Goal: Obtain resource: Obtain resource

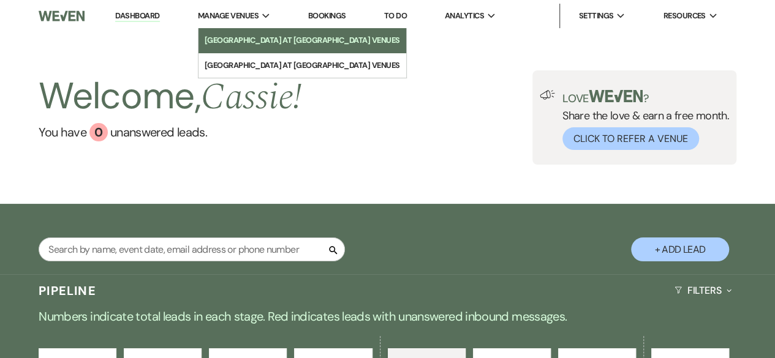
click at [254, 45] on li "[GEOGRAPHIC_DATA] at [GEOGRAPHIC_DATA] Venues" at bounding box center [302, 40] width 195 height 12
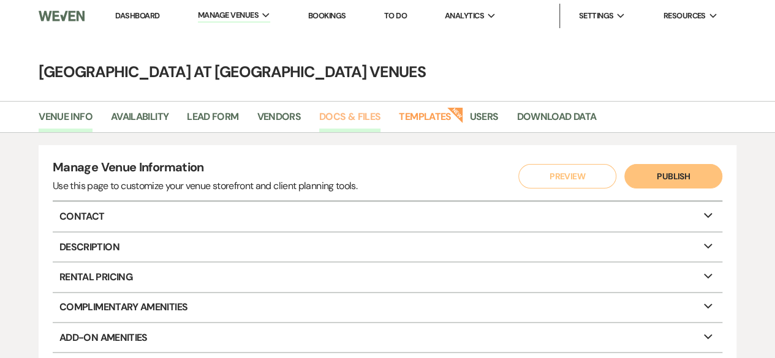
click at [346, 116] on link "Docs & Files" at bounding box center [349, 120] width 61 height 23
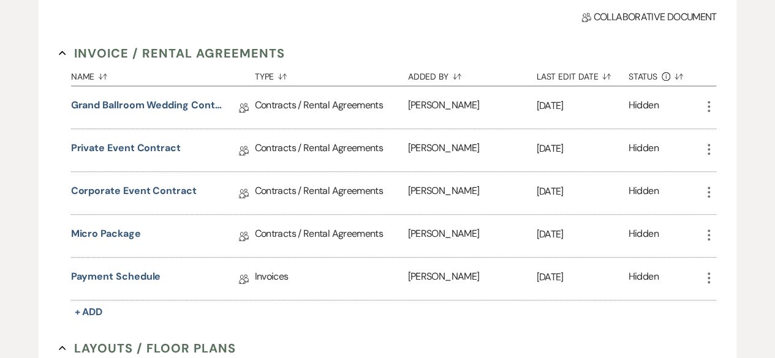
scroll to position [245, 0]
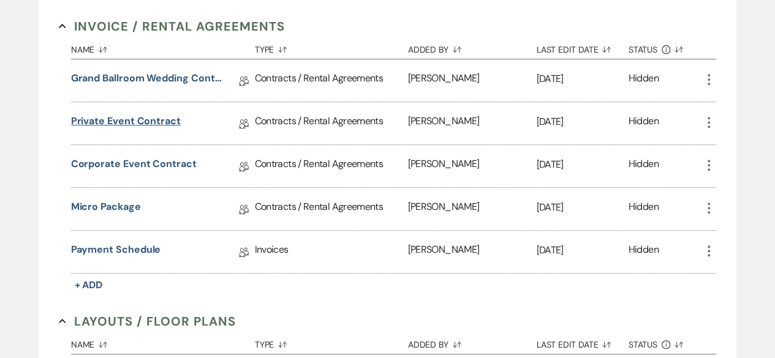
click at [138, 119] on link "Private Event Contract" at bounding box center [126, 123] width 110 height 19
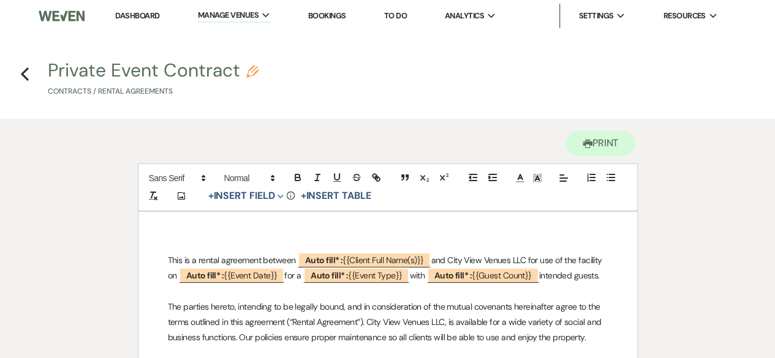
click at [245, 328] on p "The parties hereto, intending to be legally bound, and in consideration of the …" at bounding box center [388, 323] width 440 height 47
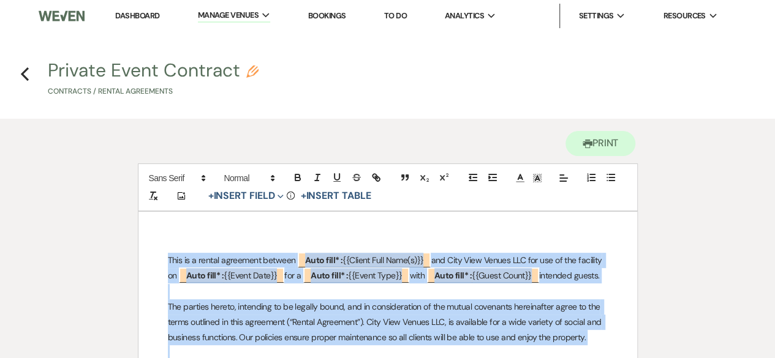
copy div "Lore ip d sitame consectet adipisc ﻿ Elit sedd* : {{Eiusmo Temp Inci(u)}} ﻿ lab…"
click at [23, 73] on use "button" at bounding box center [25, 73] width 8 height 13
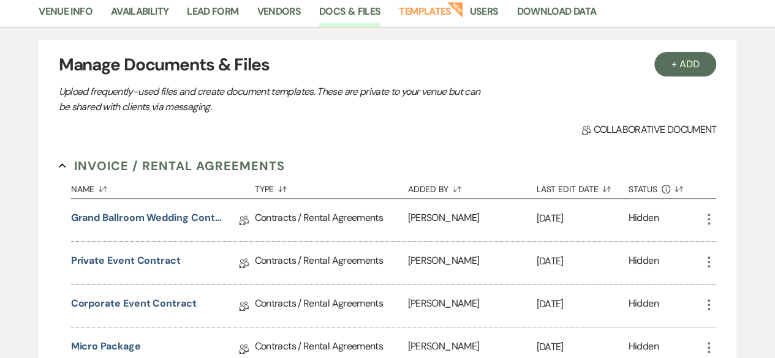
scroll to position [184, 0]
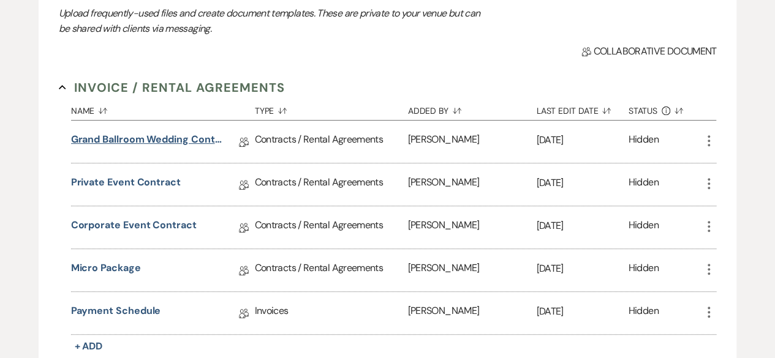
click at [172, 142] on link "Grand Ballroom Wedding Contract 2026" at bounding box center [147, 141] width 153 height 19
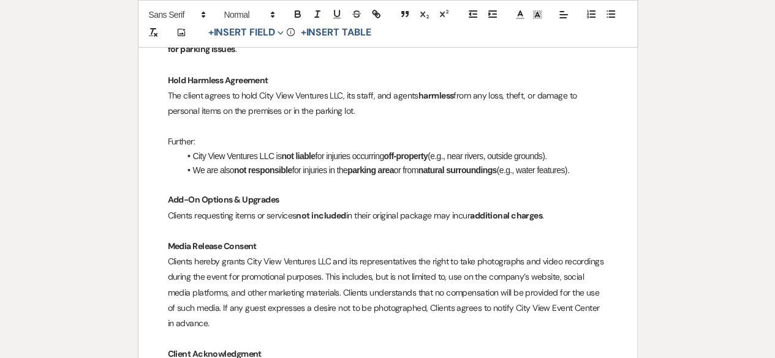
scroll to position [2083, 0]
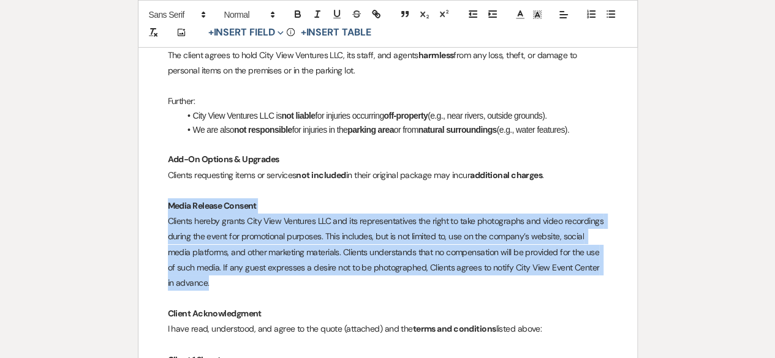
drag, startPoint x: 167, startPoint y: 189, endPoint x: 225, endPoint y: 270, distance: 98.8
click at [333, 255] on p "Clients hereby grants City View Ventures LLC and its representatives the right …" at bounding box center [388, 252] width 440 height 77
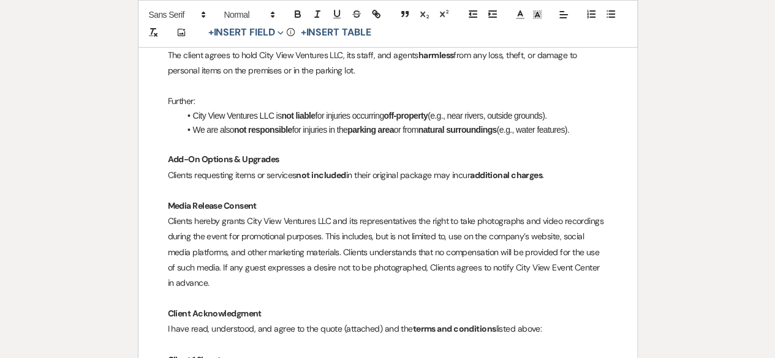
click at [595, 255] on p "Clients hereby grants City View Ventures LLC and its representatives the right …" at bounding box center [388, 252] width 440 height 77
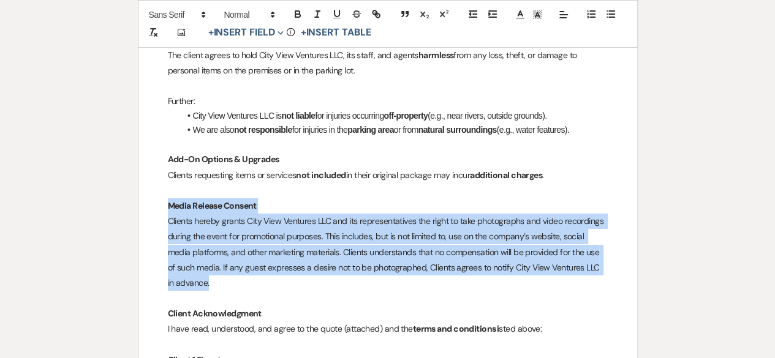
drag, startPoint x: 167, startPoint y: 189, endPoint x: 234, endPoint y: 269, distance: 104.4
copy div "Media Release Consent Clients hereby grants City View Ventures LLC and its repr…"
